Goal: Information Seeking & Learning: Compare options

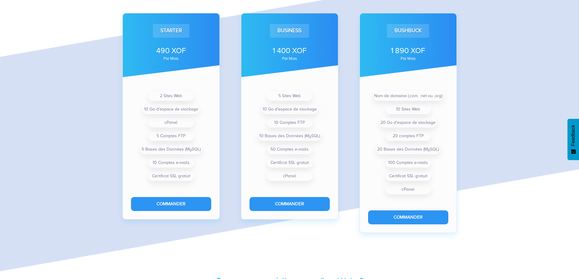
scroll to position [456, 0]
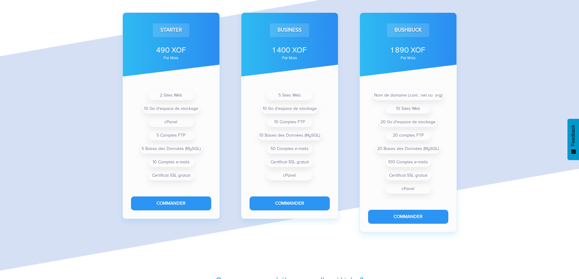
click at [520, 132] on div "Plans d'hébergement Web Starter 490 XOF par mois 2 Sites Web 10 Go d'espace de …" at bounding box center [289, 94] width 579 height 307
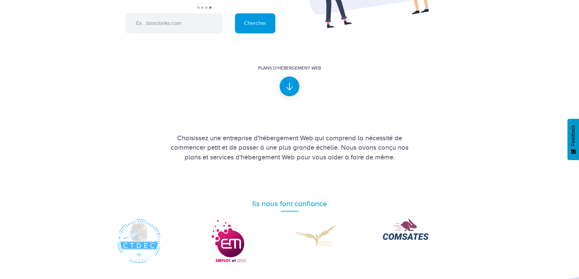
scroll to position [0, 0]
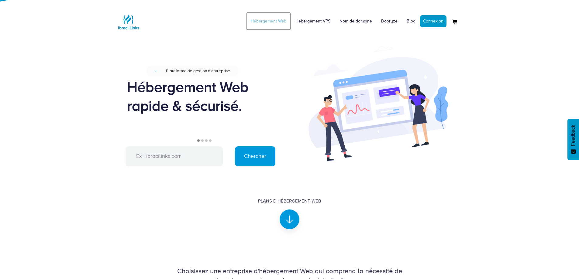
click at [277, 17] on link "Hébergement Web" at bounding box center [268, 21] width 45 height 18
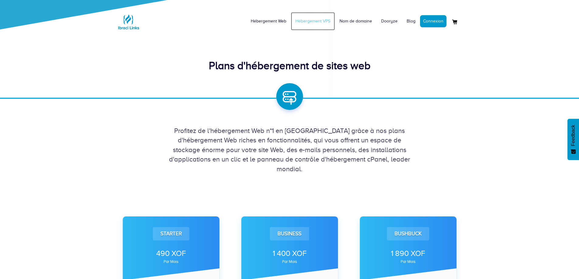
click at [308, 20] on link "Hébergement VPS" at bounding box center [313, 21] width 44 height 18
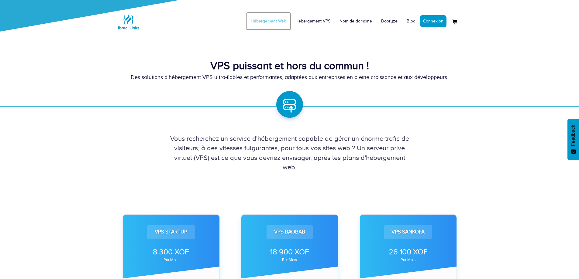
click at [274, 19] on link "Hébergement Web" at bounding box center [268, 21] width 45 height 18
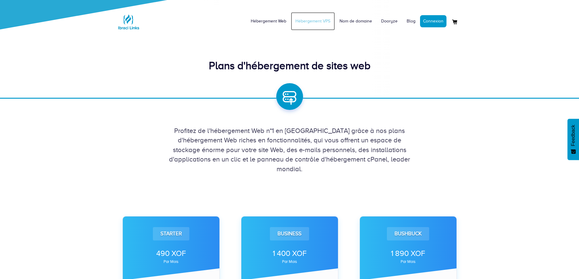
click at [316, 21] on link "Hébergement VPS" at bounding box center [313, 21] width 44 height 18
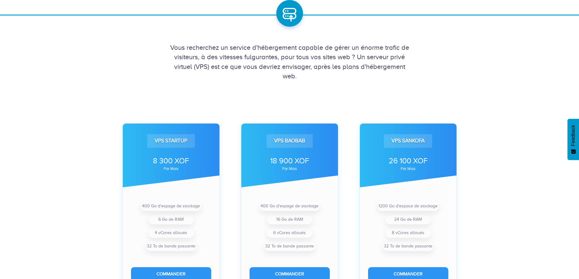
scroll to position [92, 0]
